Goal: Information Seeking & Learning: Learn about a topic

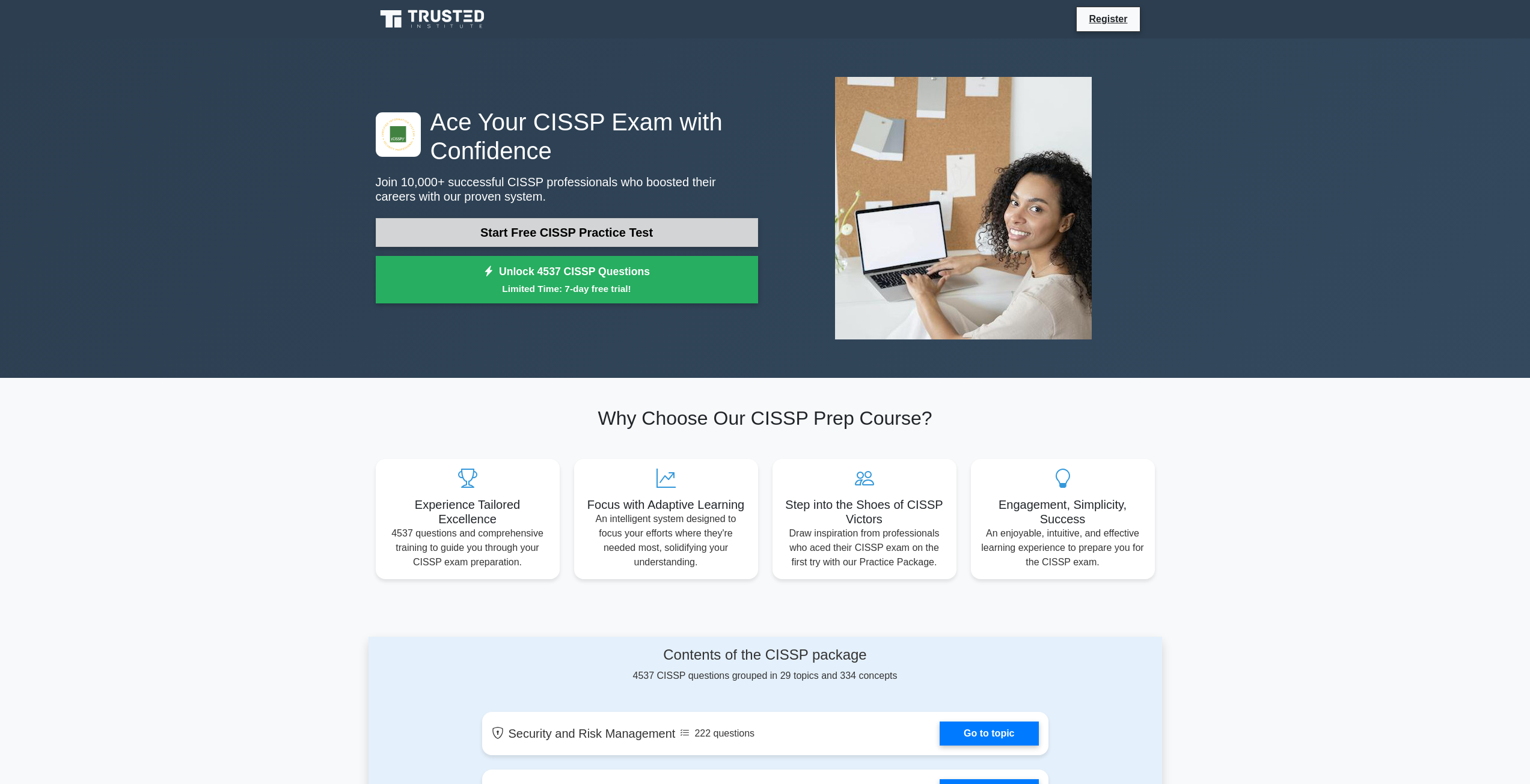
click at [455, 229] on link "Start Free CISSP Practice Test" at bounding box center [566, 232] width 383 height 29
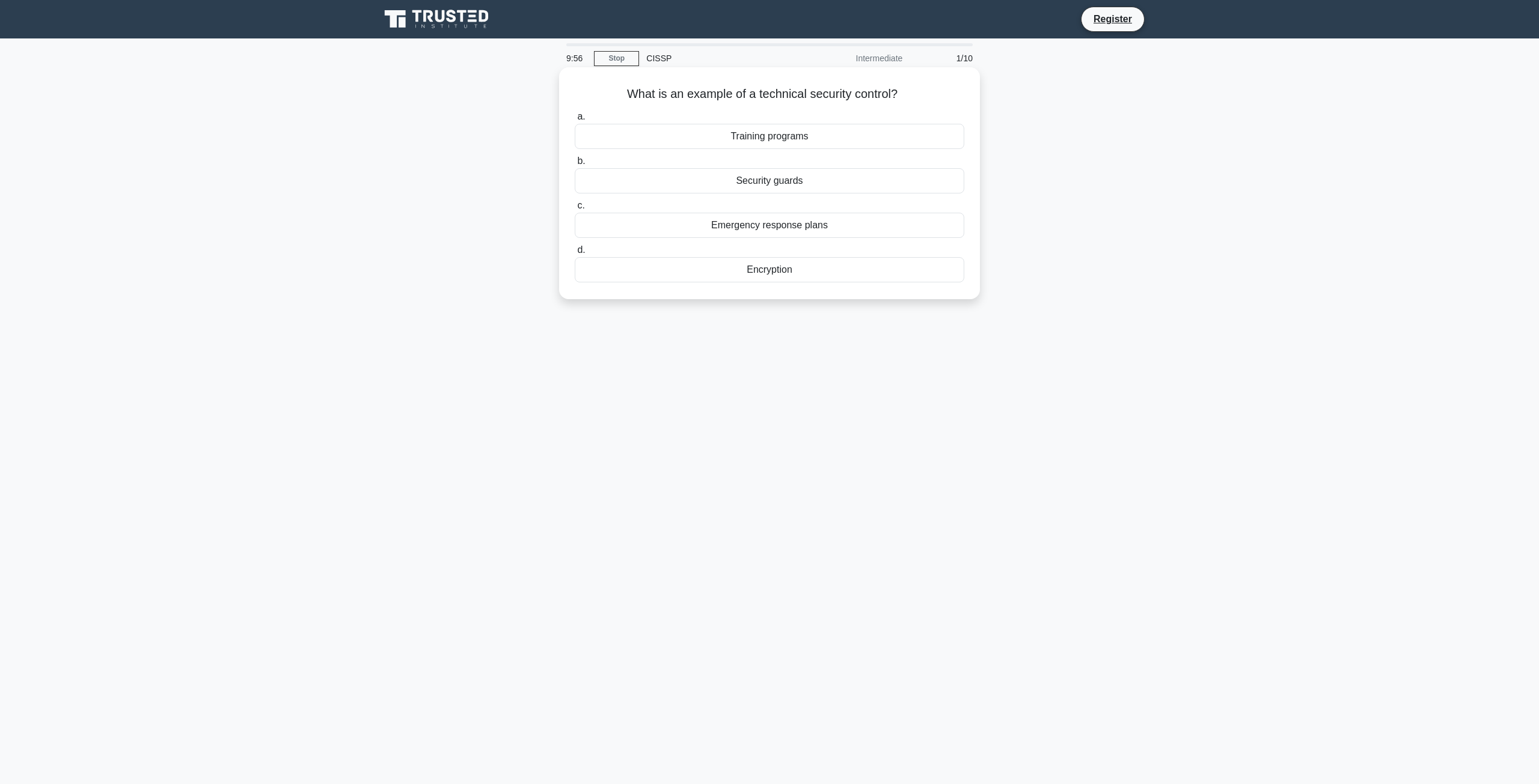
click at [793, 268] on div "Encryption" at bounding box center [769, 270] width 389 height 25
click at [575, 254] on input "d. Encryption" at bounding box center [575, 250] width 0 height 8
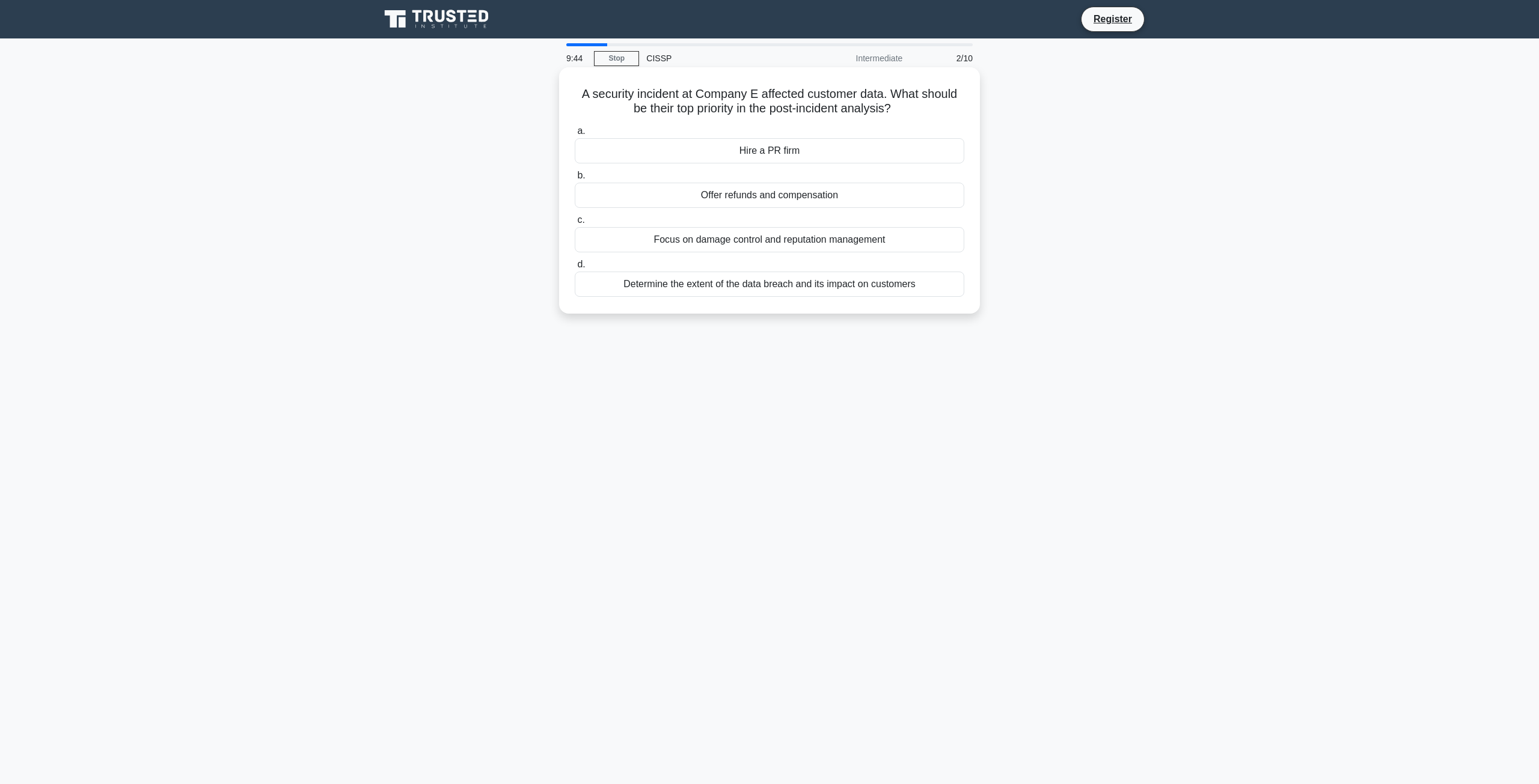
click at [641, 290] on div "Determine the extent of the data breach and its impact on customers" at bounding box center [769, 284] width 389 height 25
click at [575, 268] on input "d. Determine the extent of the data breach and its impact on customers" at bounding box center [575, 264] width 0 height 8
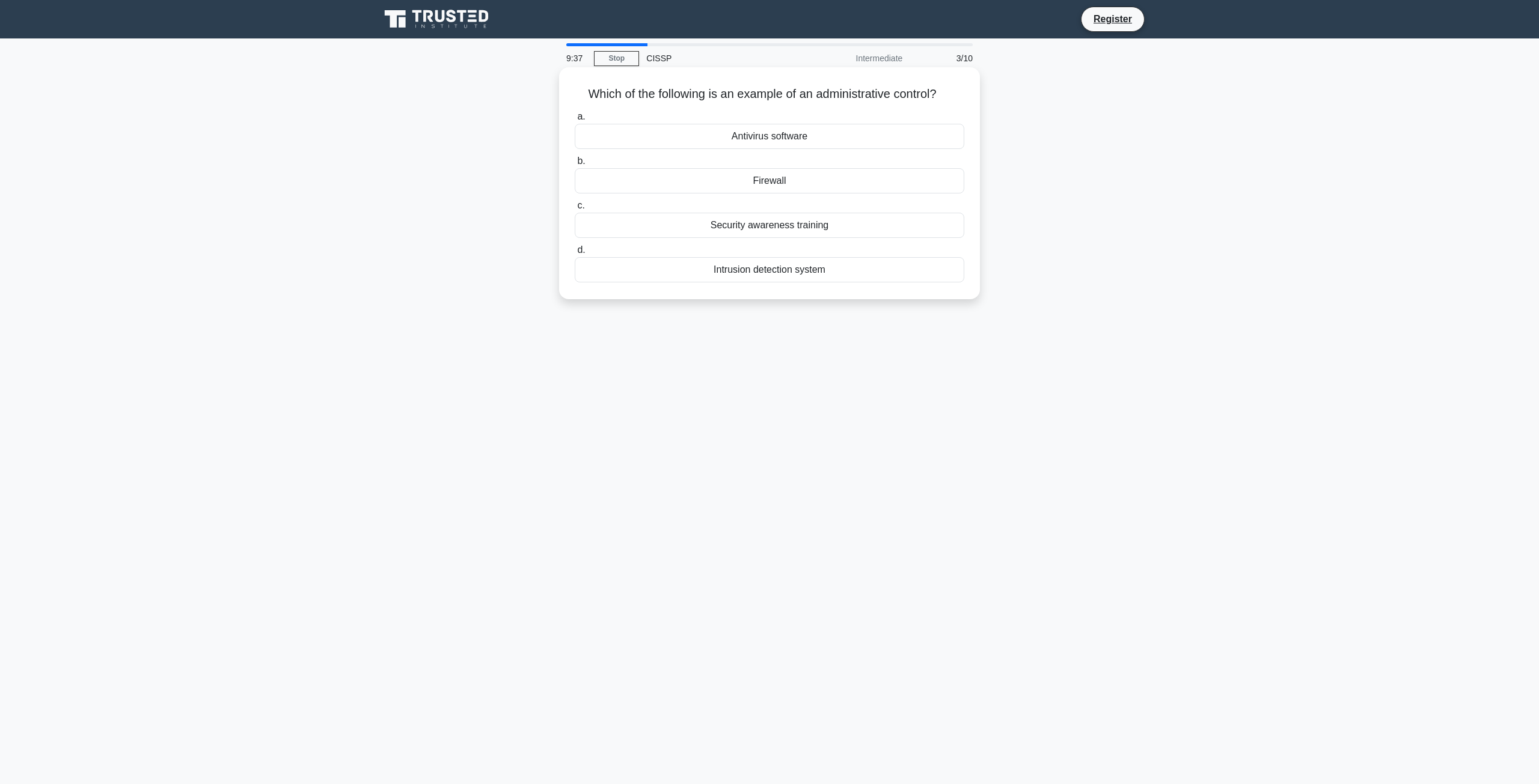
click at [650, 233] on div "Security awareness training" at bounding box center [769, 225] width 389 height 25
click at [575, 209] on input "c. Security awareness training" at bounding box center [575, 205] width 0 height 8
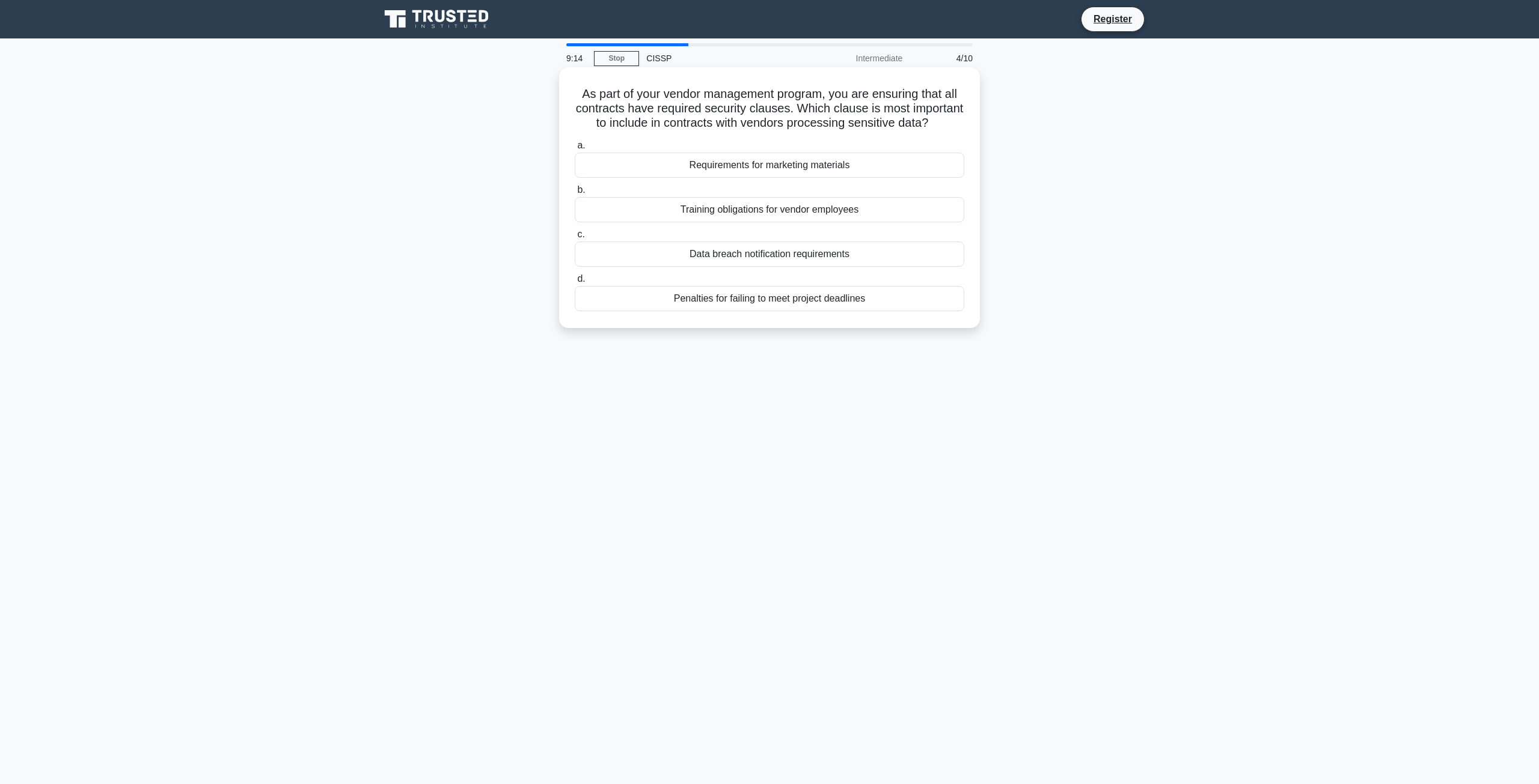
click at [666, 267] on div "Data breach notification requirements" at bounding box center [769, 254] width 389 height 25
click at [575, 239] on input "c. Data breach notification requirements" at bounding box center [575, 234] width 0 height 8
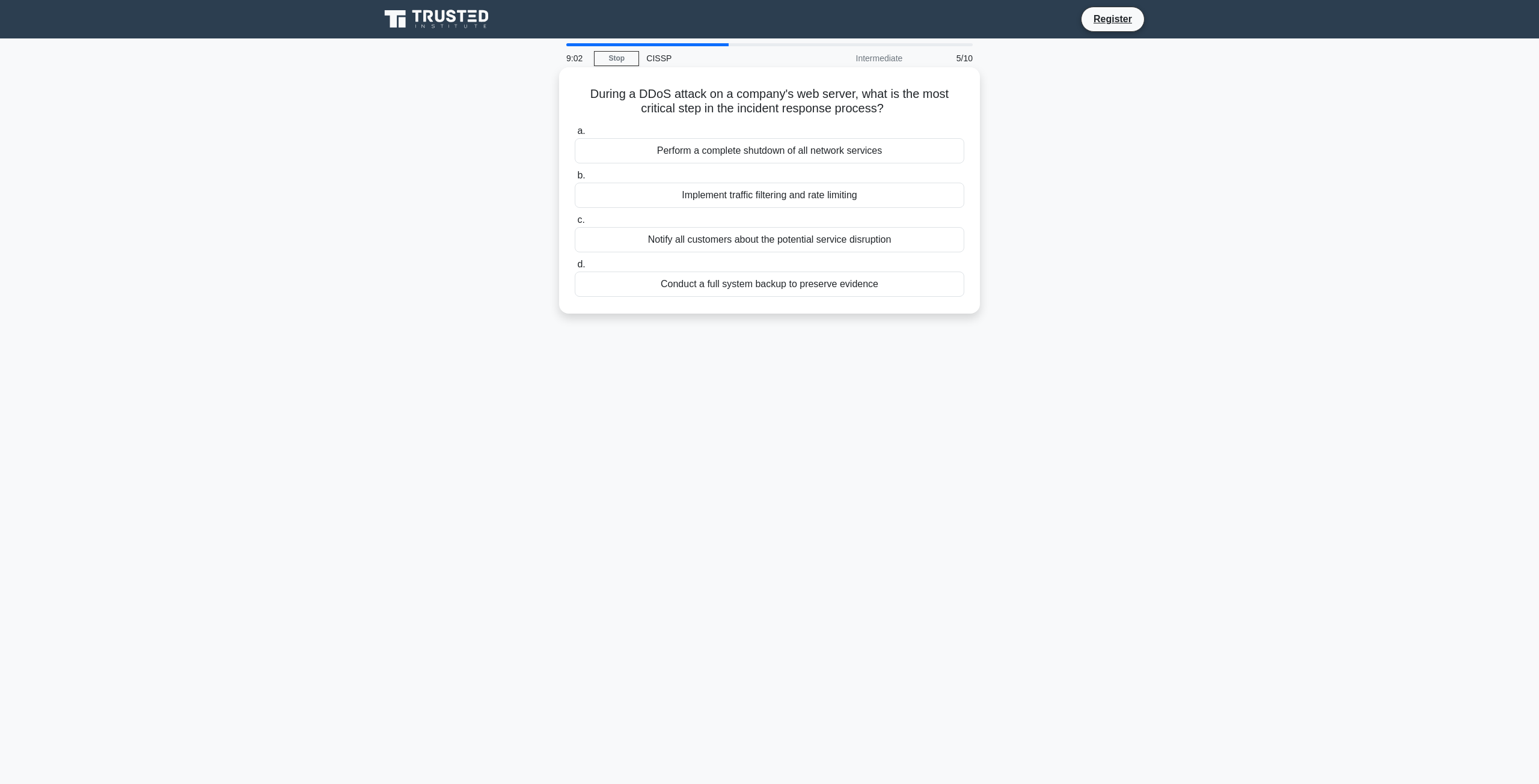
click at [637, 238] on div "Notify all customers about the potential service disruption" at bounding box center [769, 239] width 389 height 25
click at [575, 224] on input "c. Notify all customers about the potential service disruption" at bounding box center [575, 220] width 0 height 8
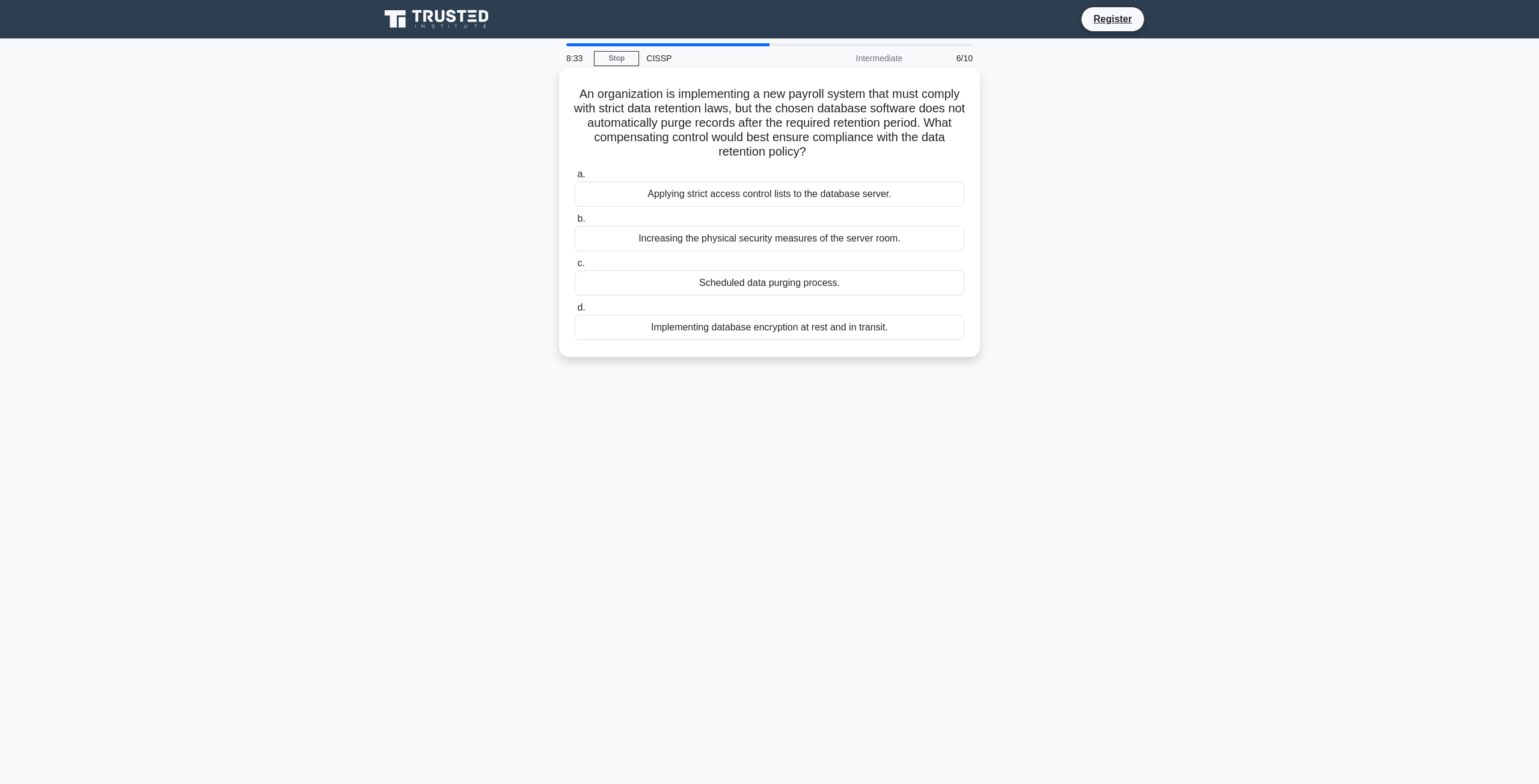
click at [674, 326] on div "Implementing database encryption at rest and in transit." at bounding box center [769, 327] width 389 height 25
click at [575, 312] on input "d. Implementing database encryption at rest and in transit." at bounding box center [575, 308] width 0 height 8
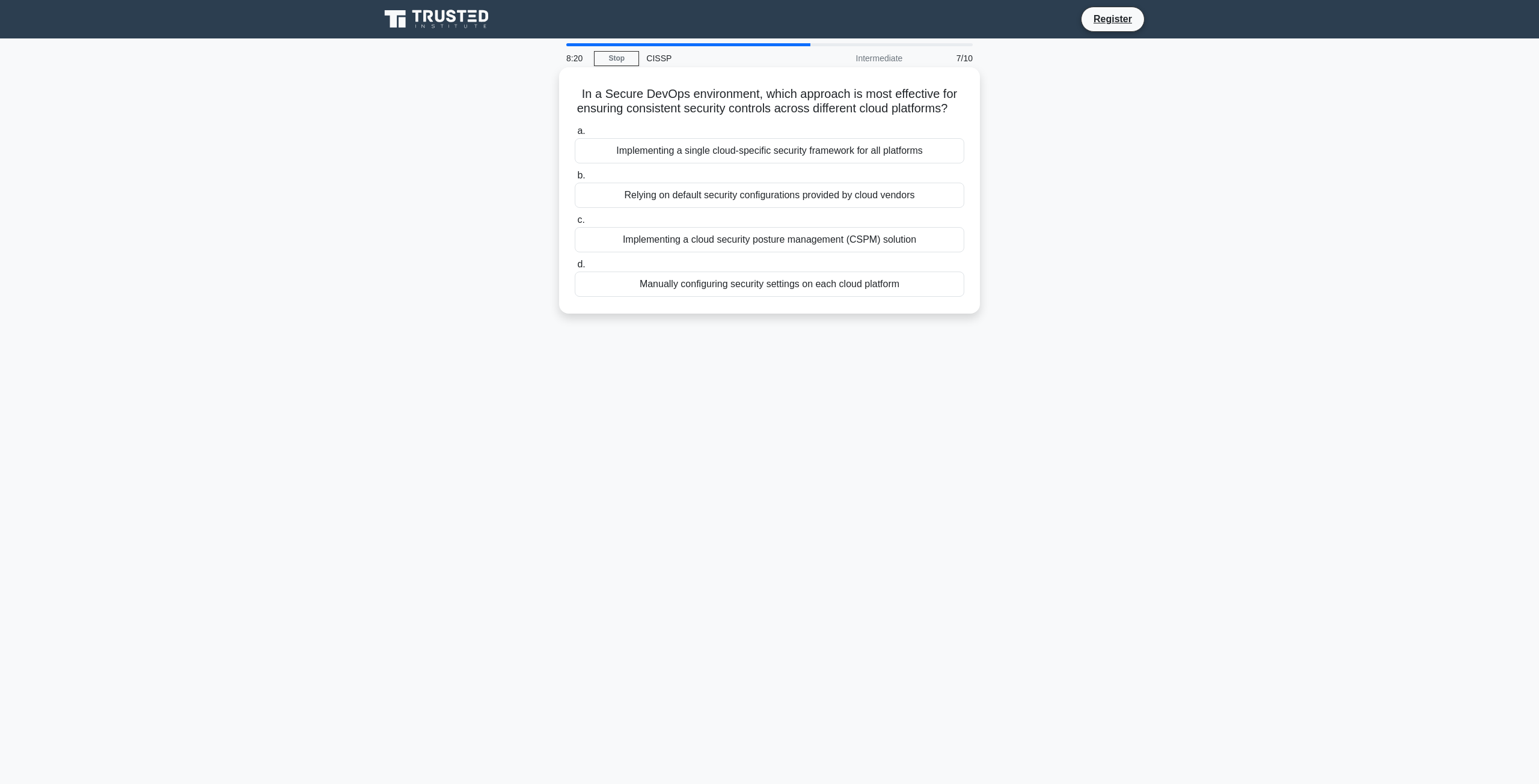
click at [659, 250] on div "Implementing a cloud security posture management (CSPM) solution" at bounding box center [769, 239] width 389 height 25
click at [575, 224] on input "c. Implementing a cloud security posture management (CSPM) solution" at bounding box center [575, 220] width 0 height 8
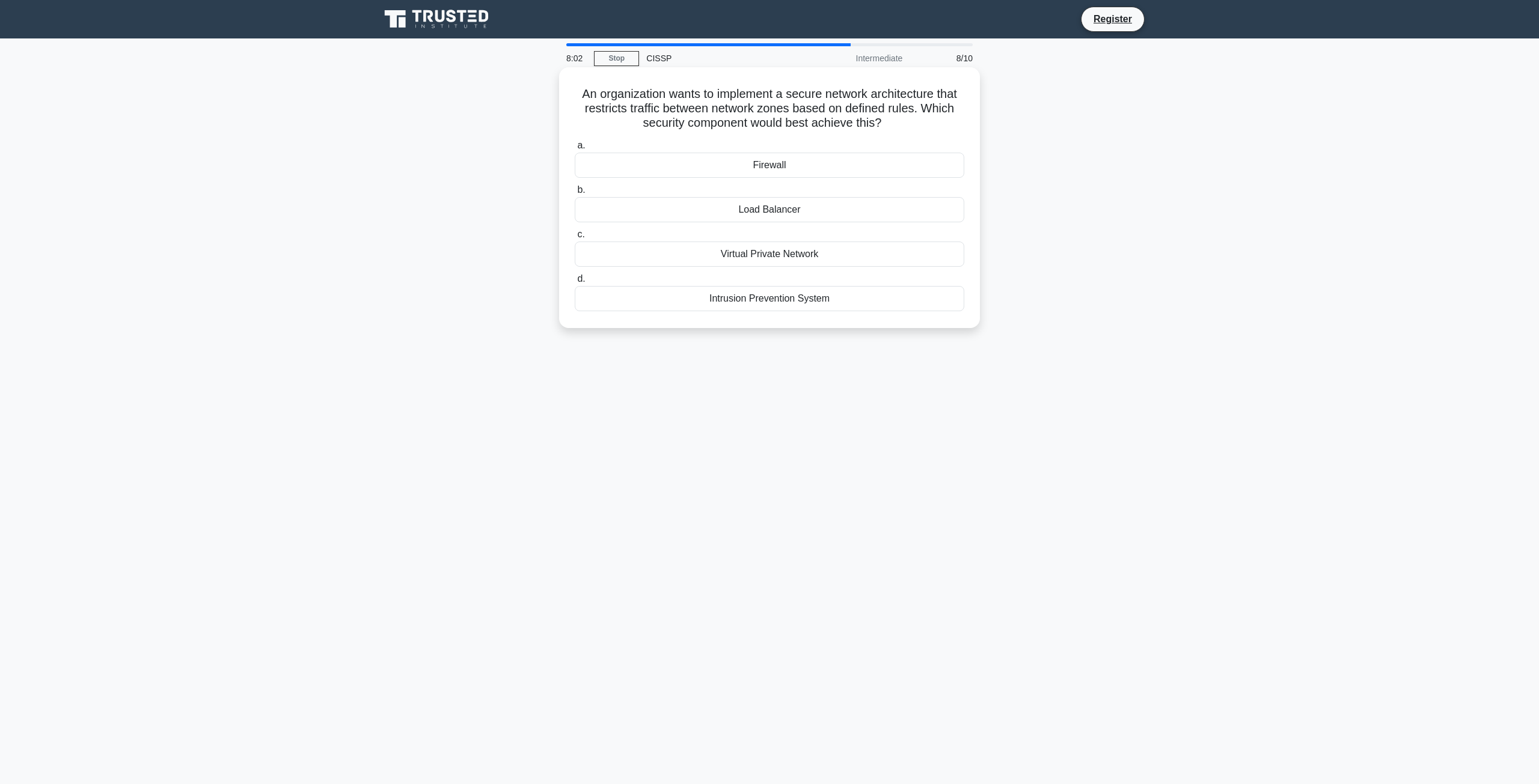
click at [726, 170] on div "Firewall" at bounding box center [769, 165] width 389 height 25
click at [575, 149] on input "a. Firewall" at bounding box center [575, 145] width 0 height 8
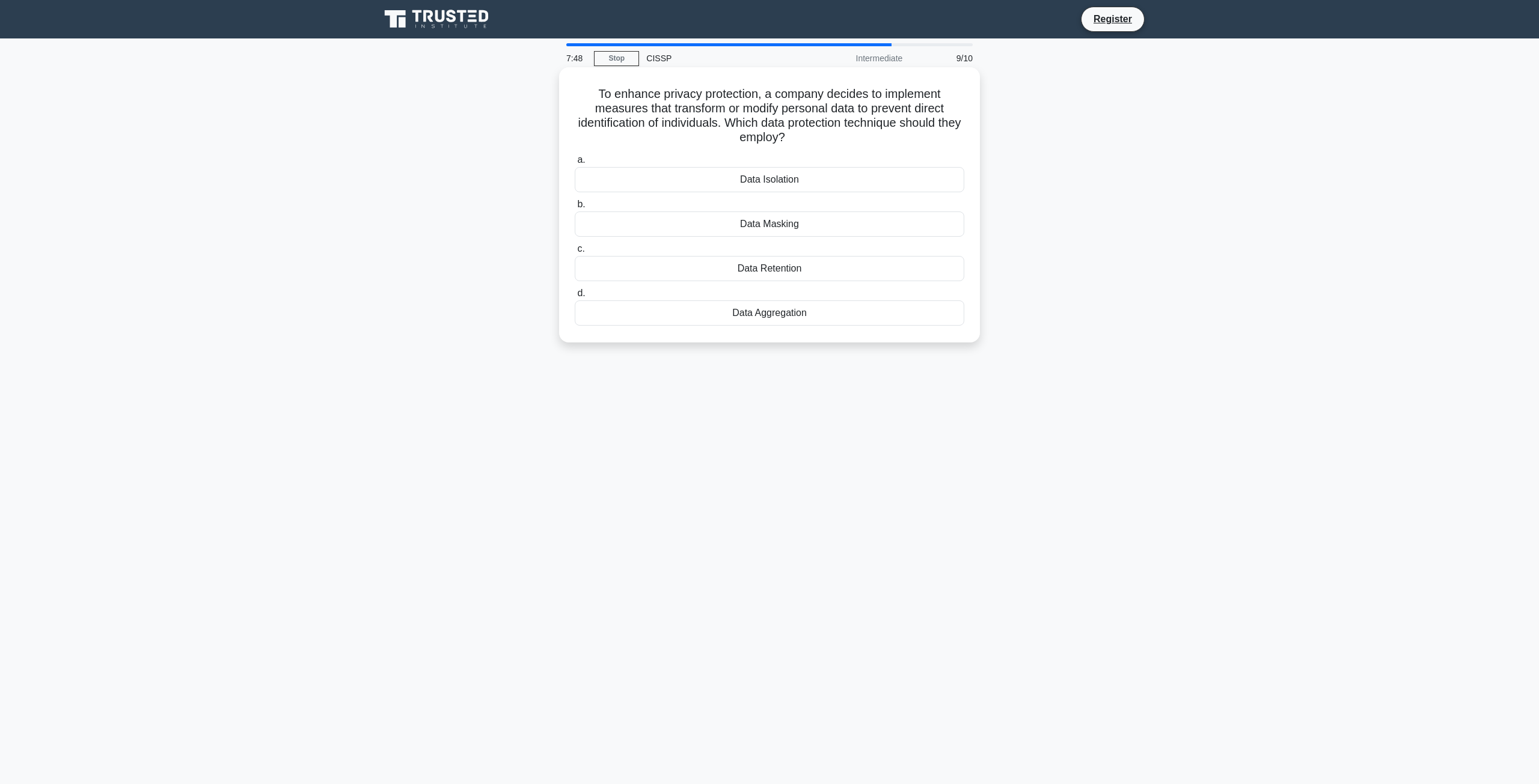
click at [667, 221] on div "Data Masking" at bounding box center [769, 224] width 389 height 25
click at [575, 209] on input "b. Data Masking" at bounding box center [575, 204] width 0 height 8
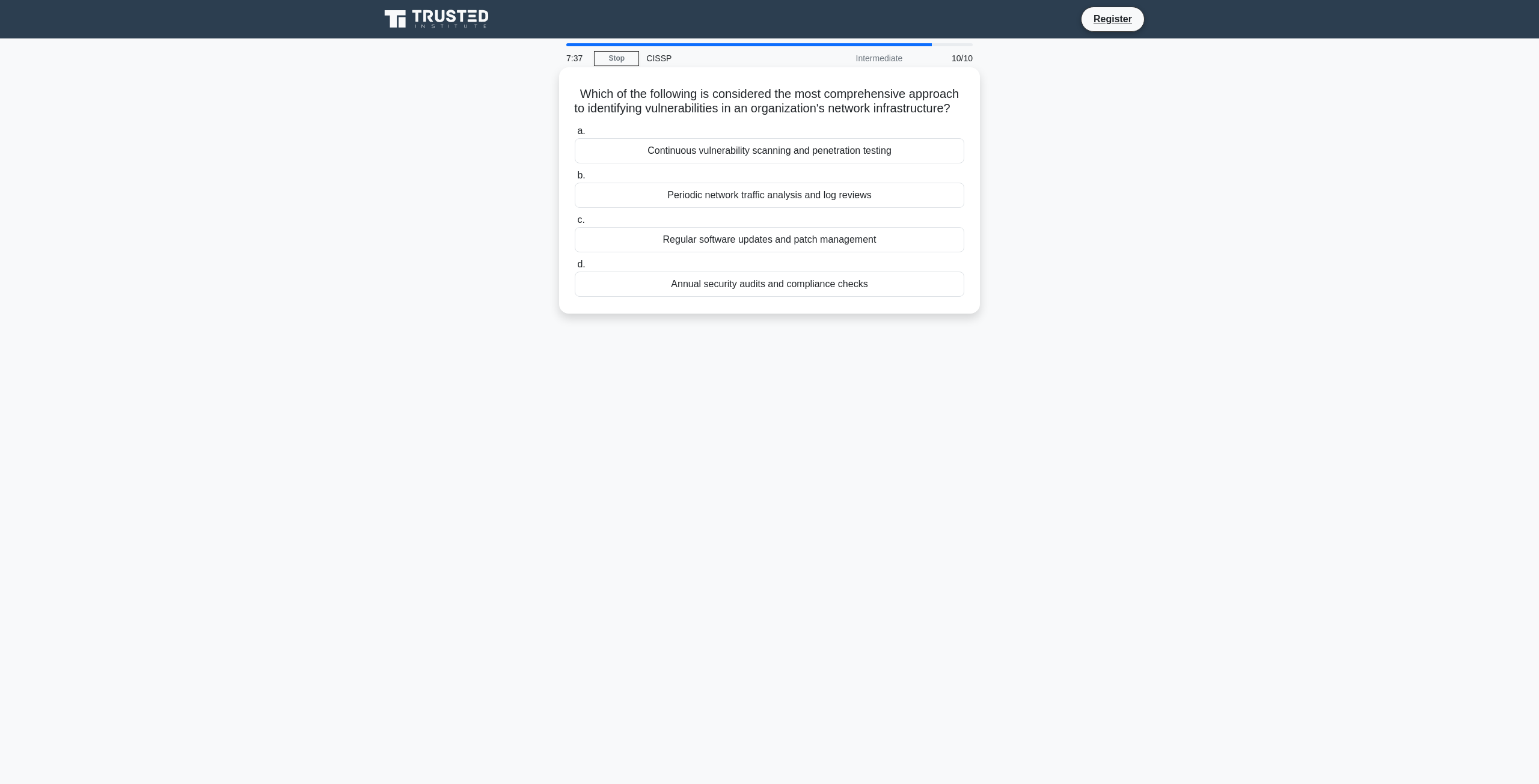
click at [678, 163] on div "Continuous vulnerability scanning and penetration testing" at bounding box center [769, 151] width 389 height 25
click at [575, 136] on input "a. Continuous vulnerability scanning and penetration testing" at bounding box center [575, 131] width 0 height 8
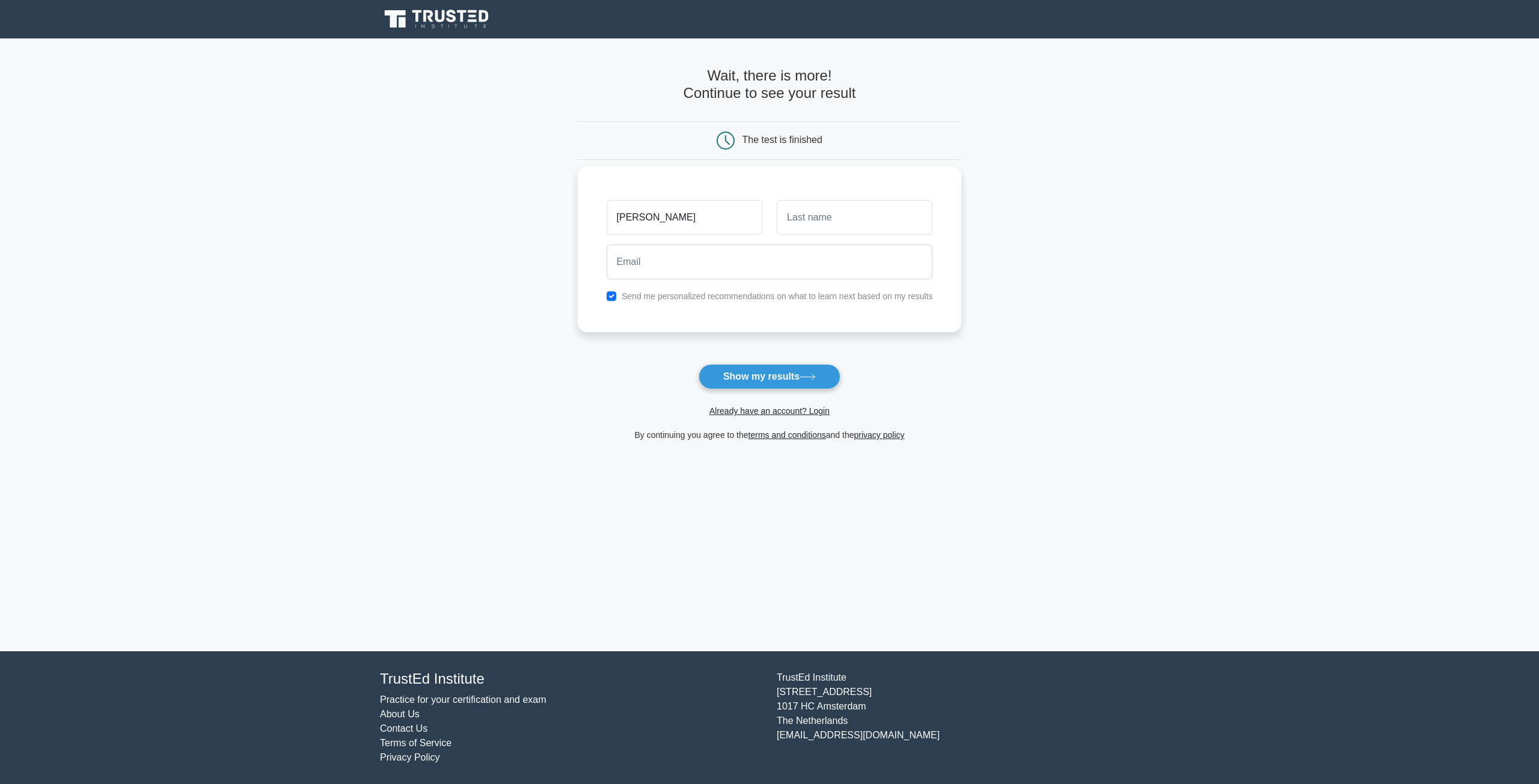
type input "[PERSON_NAME]"
type input "Security"
type input "[PERSON_NAME][EMAIL_ADDRESS][DOMAIN_NAME]"
click at [792, 384] on button "Show my results" at bounding box center [769, 377] width 142 height 25
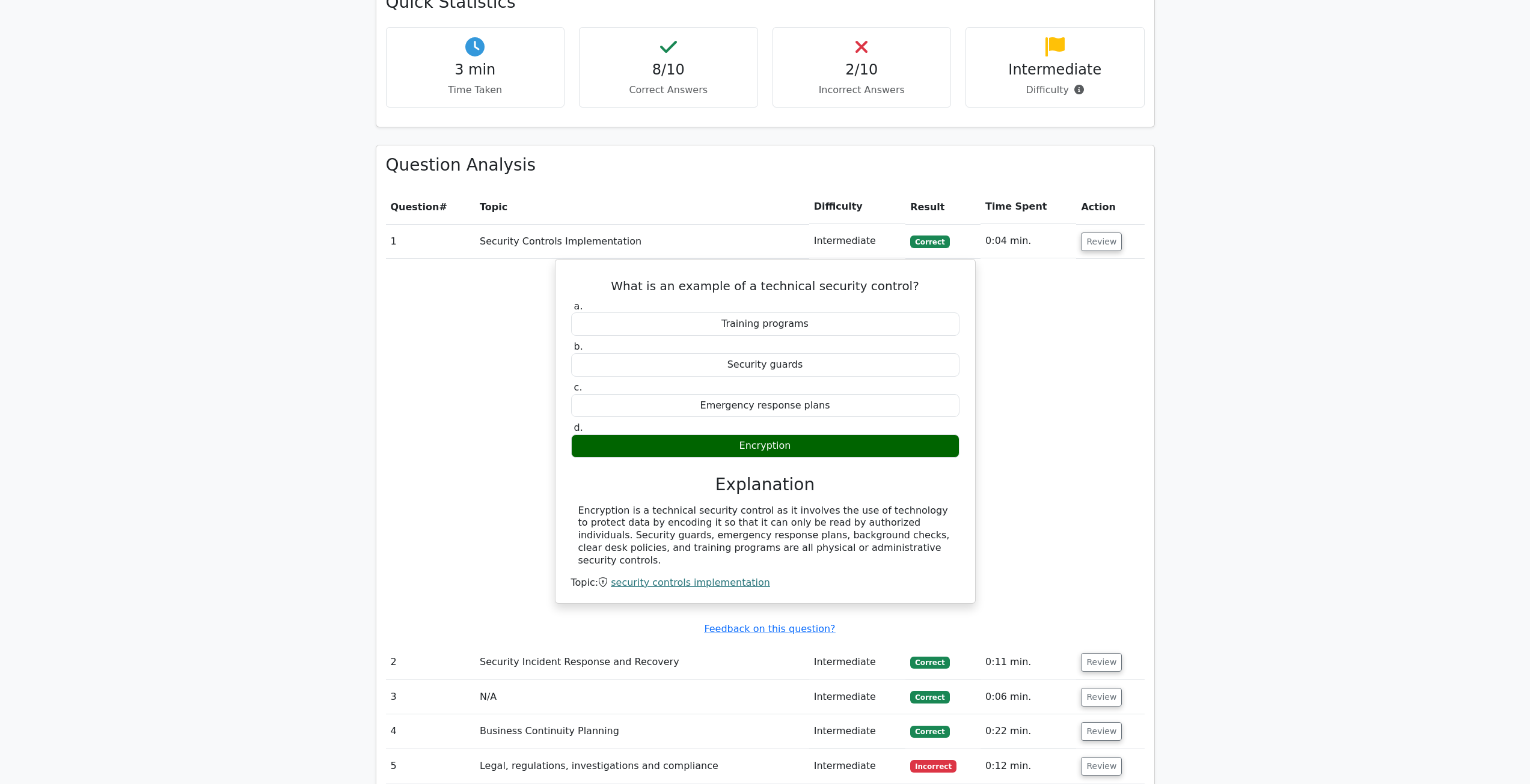
scroll to position [1141, 0]
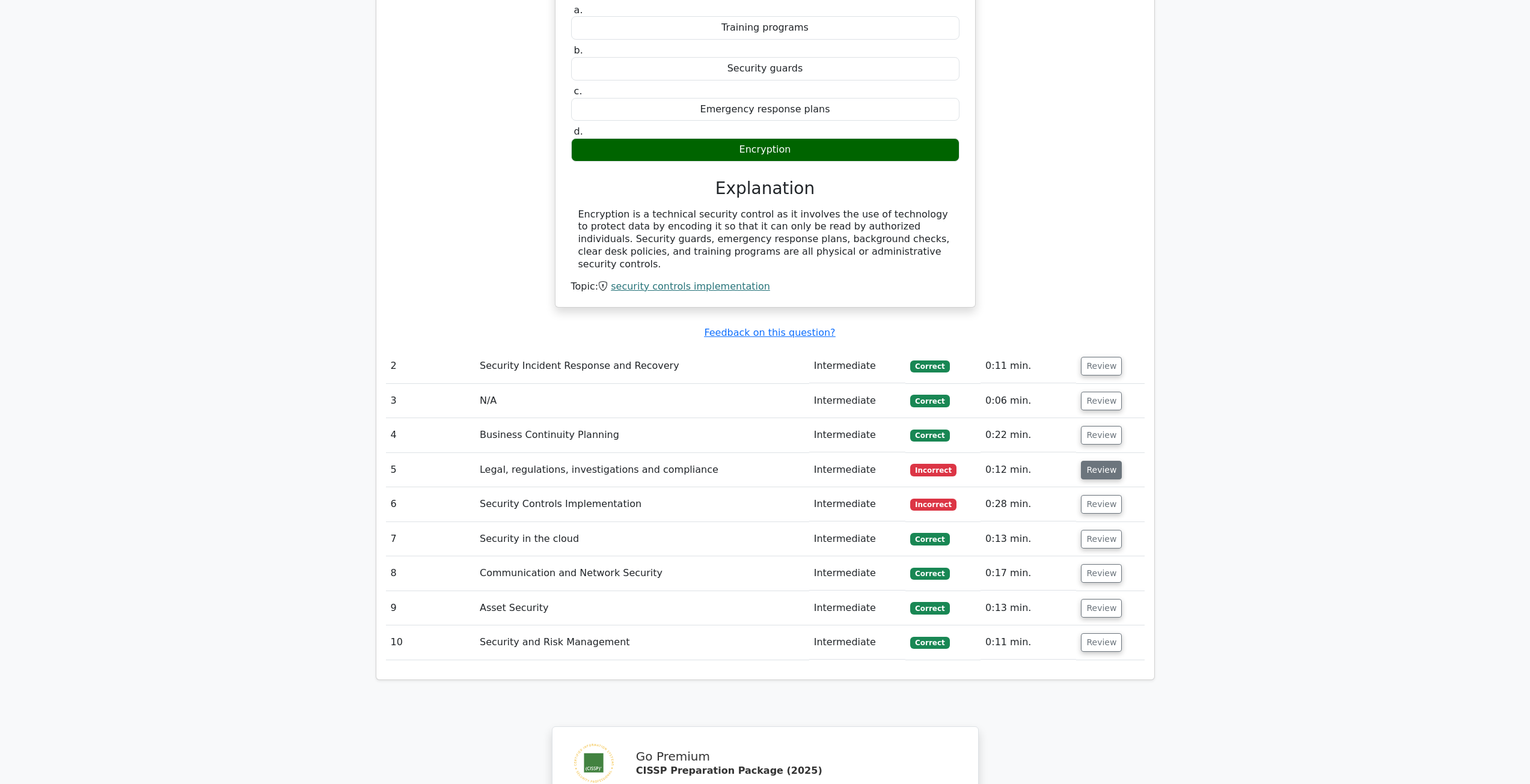
click at [1098, 460] on button "Review" at bounding box center [1100, 469] width 41 height 19
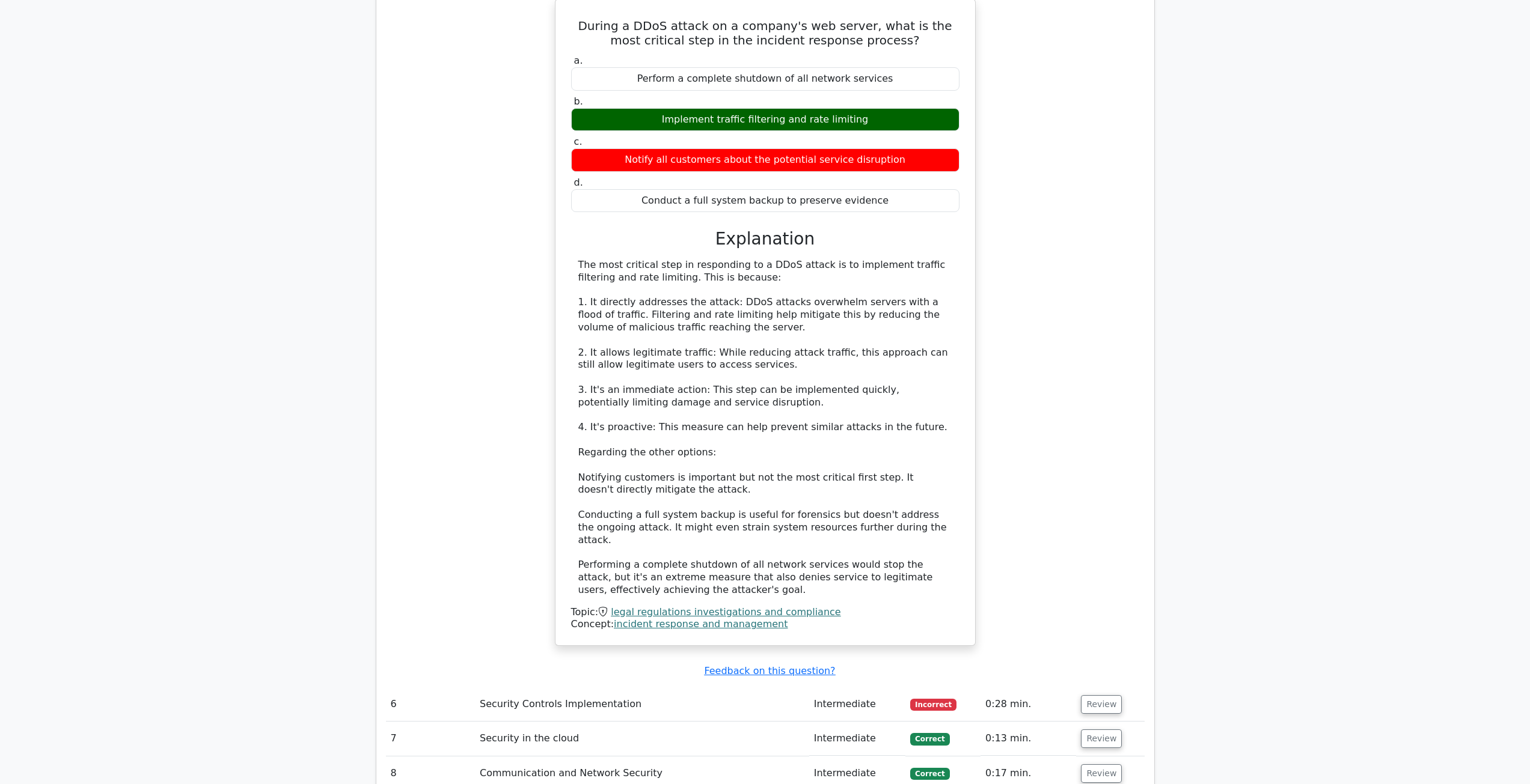
scroll to position [1863, 0]
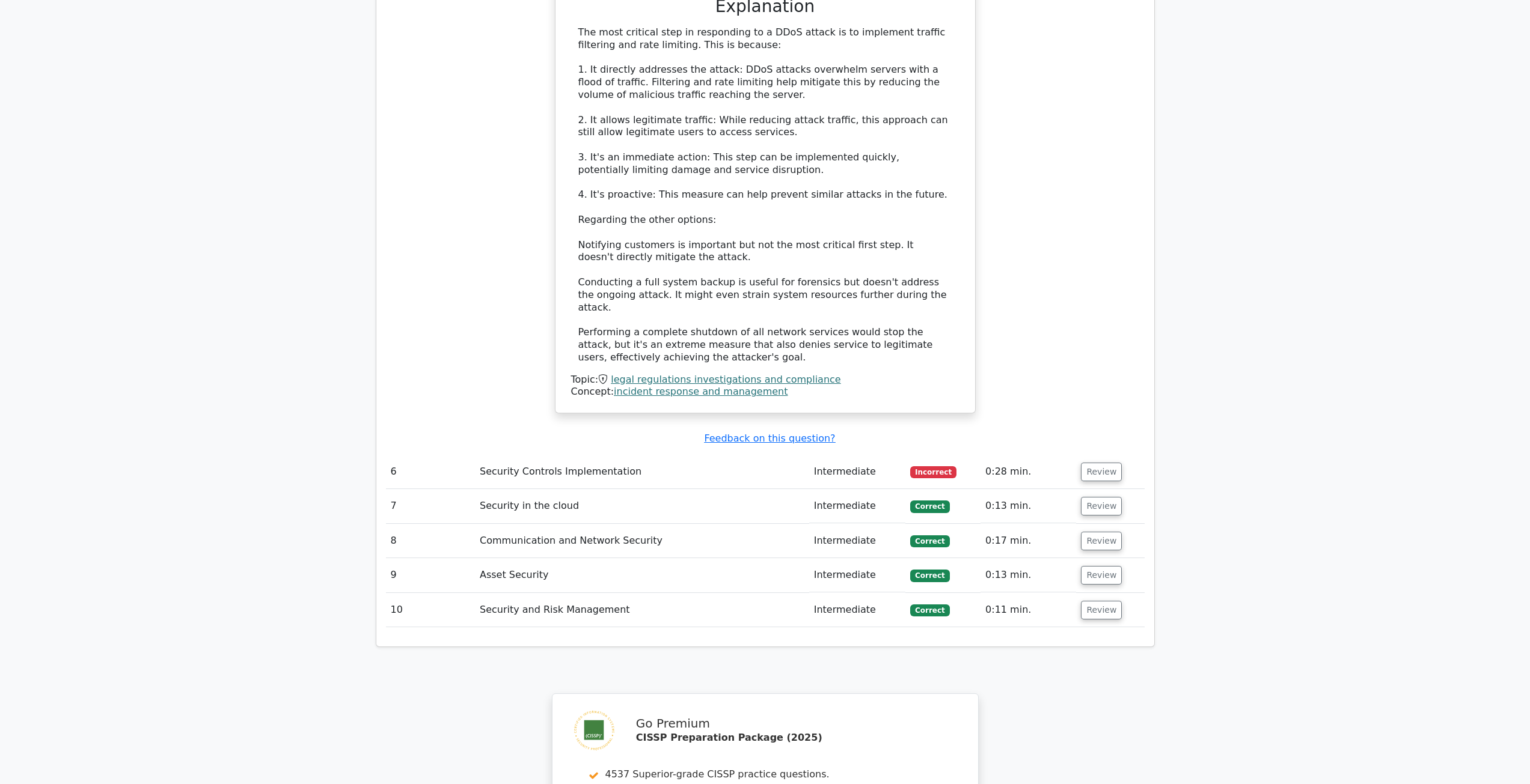
click at [1126, 455] on td "Review" at bounding box center [1109, 472] width 68 height 35
click at [1123, 455] on td "Review" at bounding box center [1109, 472] width 68 height 35
click at [1103, 463] on button "Review" at bounding box center [1100, 472] width 41 height 19
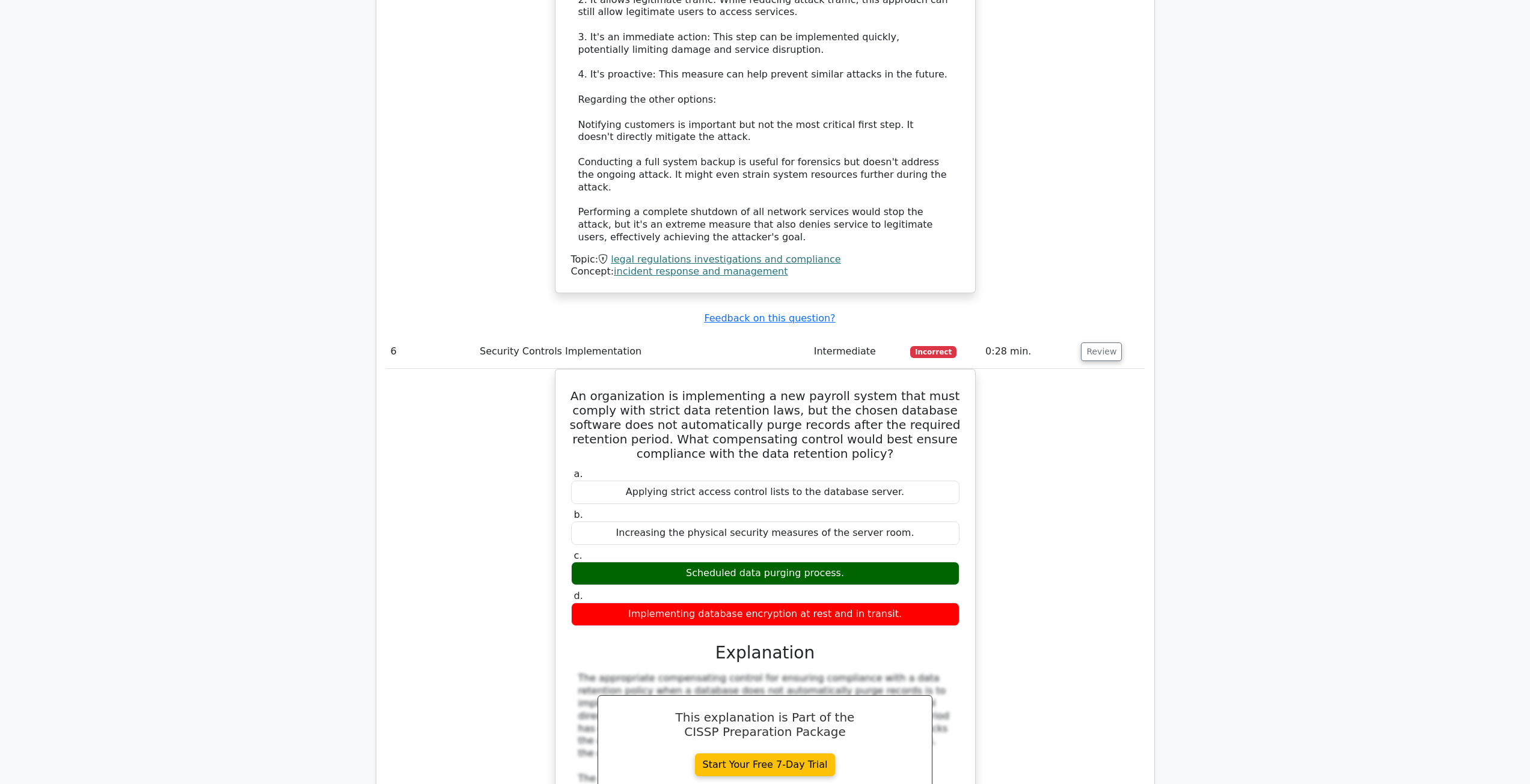
scroll to position [2163, 0]
